Goal: Task Accomplishment & Management: Use online tool/utility

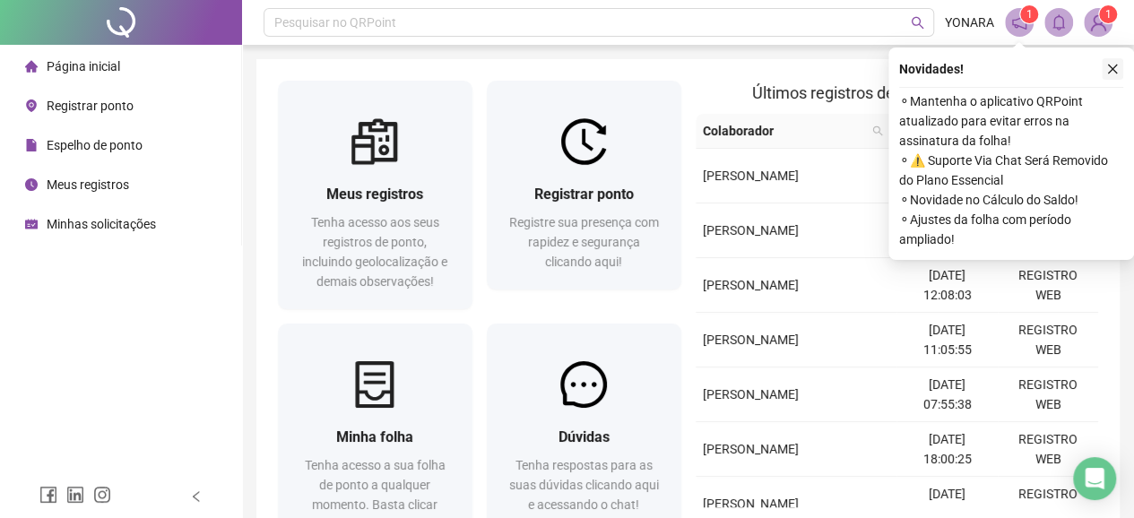
click at [1111, 60] on button "button" at bounding box center [1113, 69] width 22 height 22
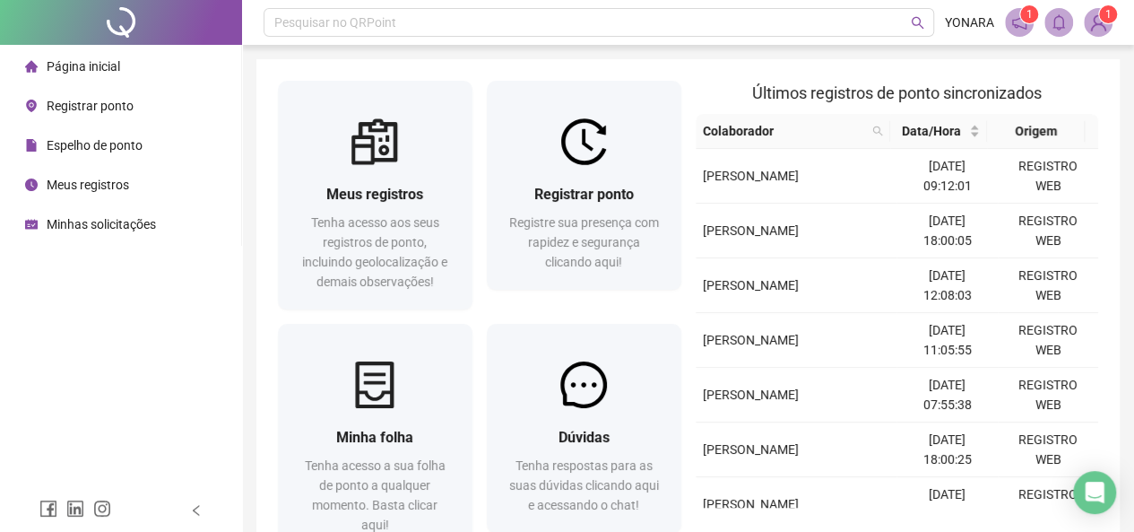
click at [88, 101] on span "Registrar ponto" at bounding box center [90, 106] width 87 height 14
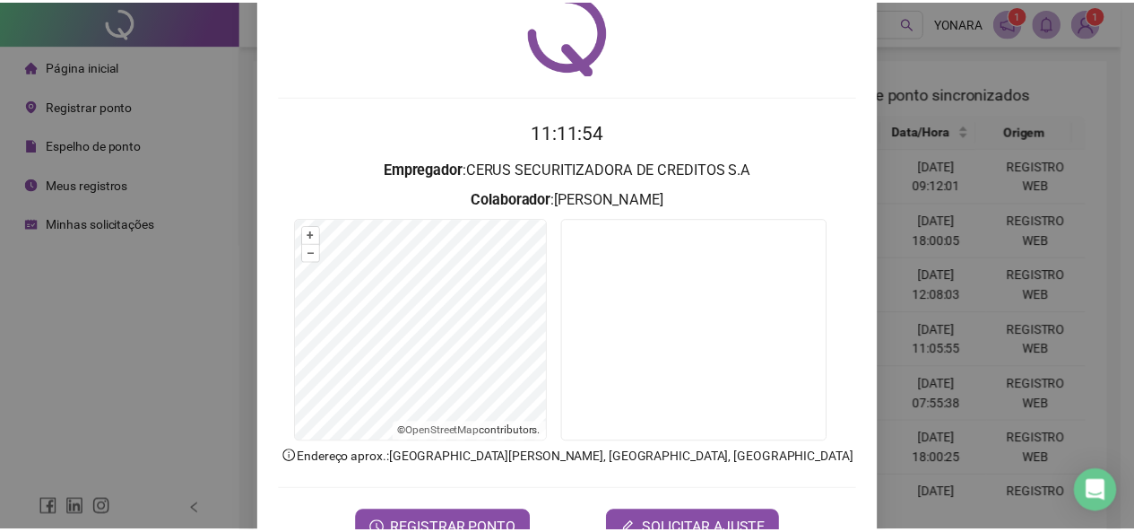
scroll to position [127, 0]
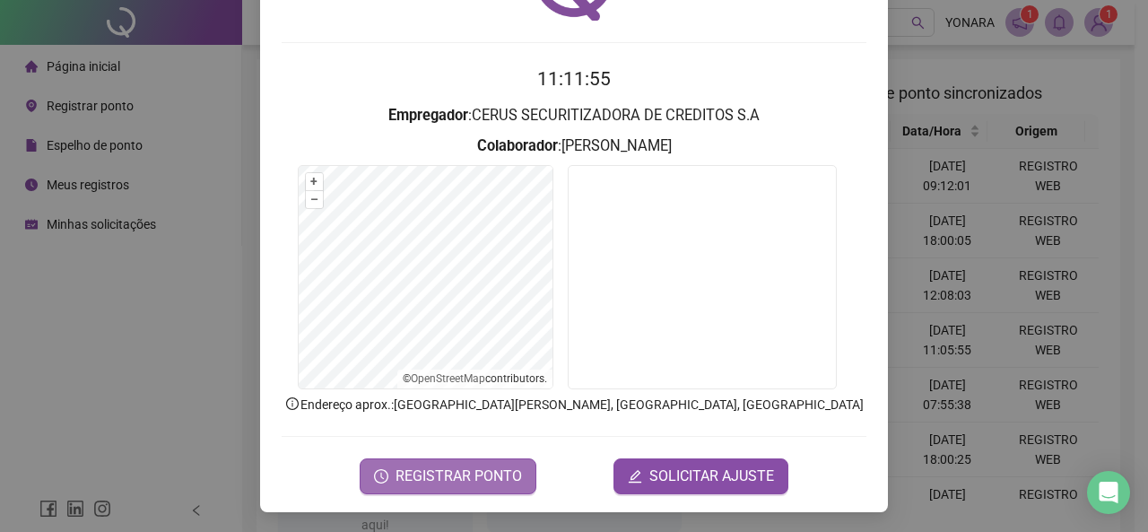
click at [464, 469] on span "REGISTRAR PONTO" at bounding box center [458, 476] width 126 height 22
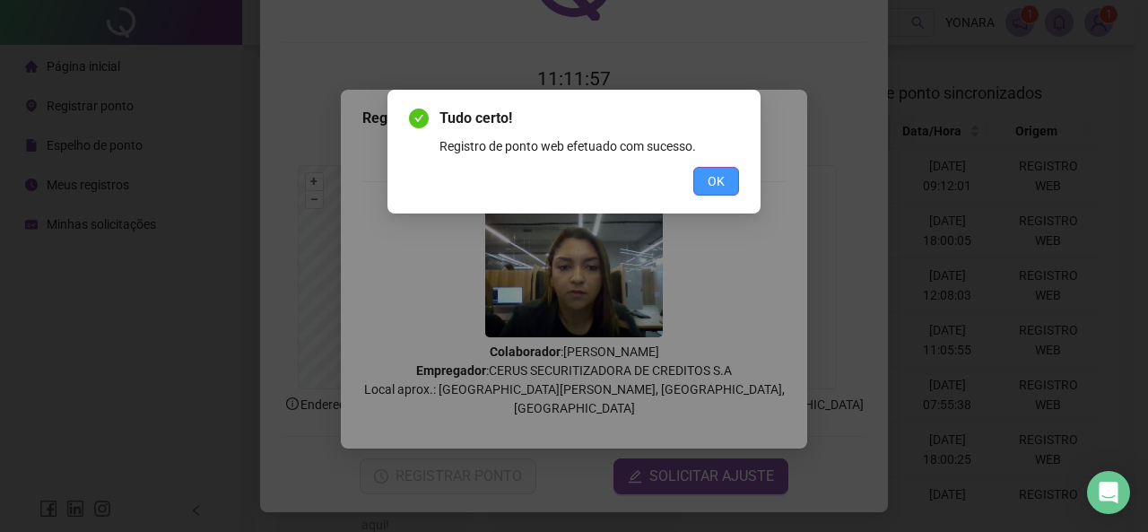
click at [728, 177] on button "OK" at bounding box center [716, 181] width 46 height 29
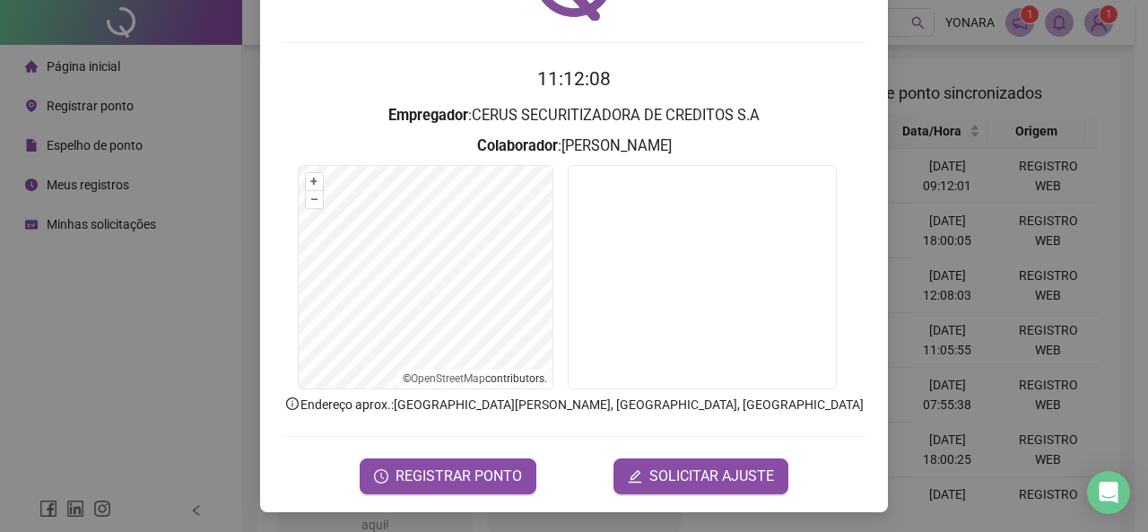
click at [199, 71] on div "Registro de ponto web 11:12:08 Empregador : CERUS SECURITIZADORA DE CREDITOS S.…" at bounding box center [574, 266] width 1148 height 532
